Goal: Navigation & Orientation: Go to known website

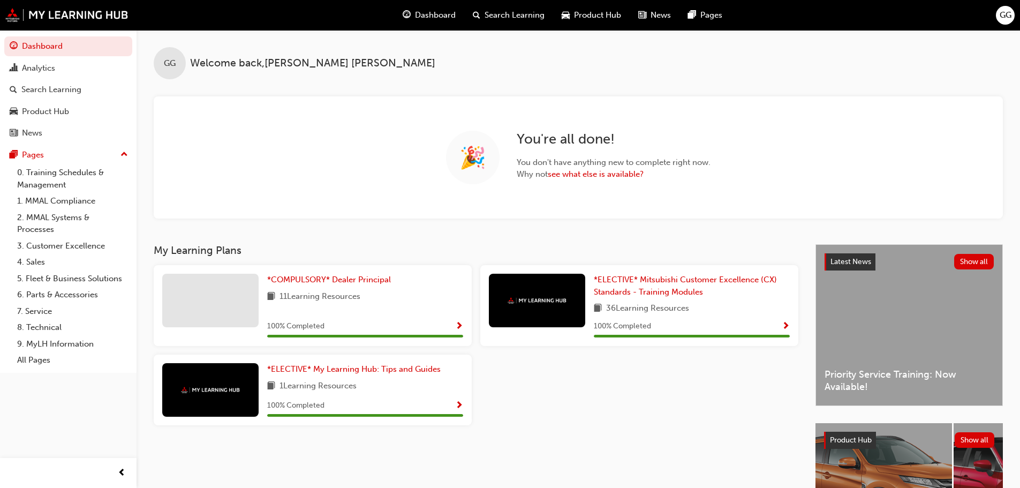
click at [1010, 7] on div "GG" at bounding box center [1005, 15] width 19 height 19
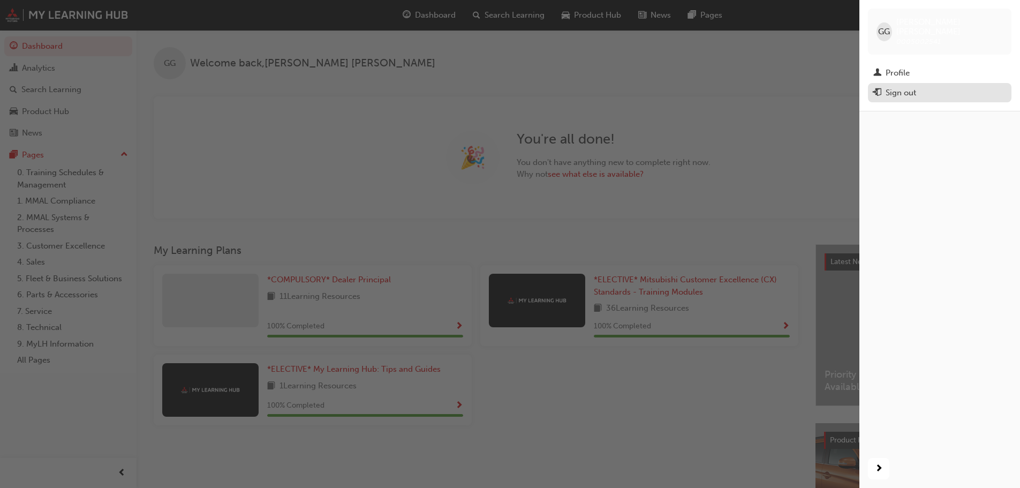
click at [917, 86] on div "Sign out" at bounding box center [939, 92] width 133 height 13
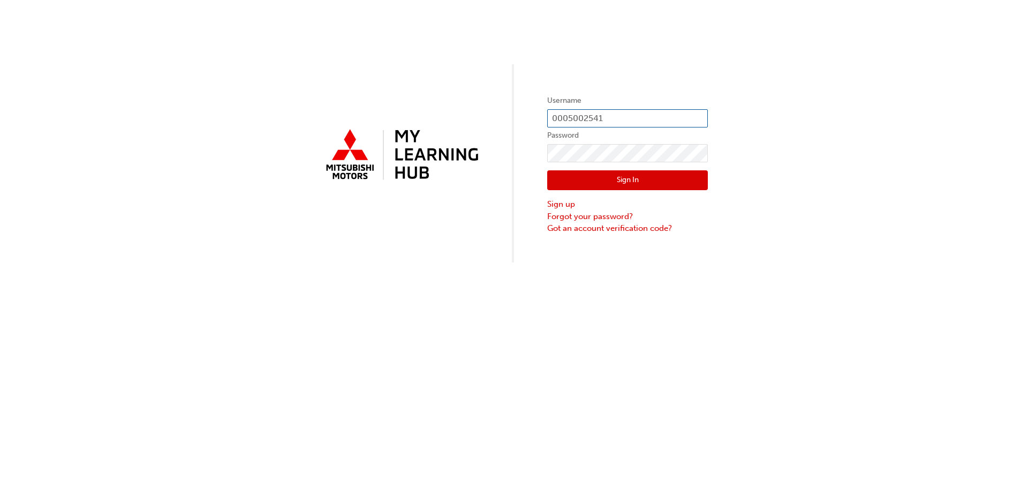
click at [601, 120] on input "0005002541" at bounding box center [627, 118] width 161 height 18
type input "[EMAIL_ADDRESS][DOMAIN_NAME]"
click at [618, 172] on button "Sign In" at bounding box center [627, 180] width 161 height 20
